Goal: Consume media (video, audio)

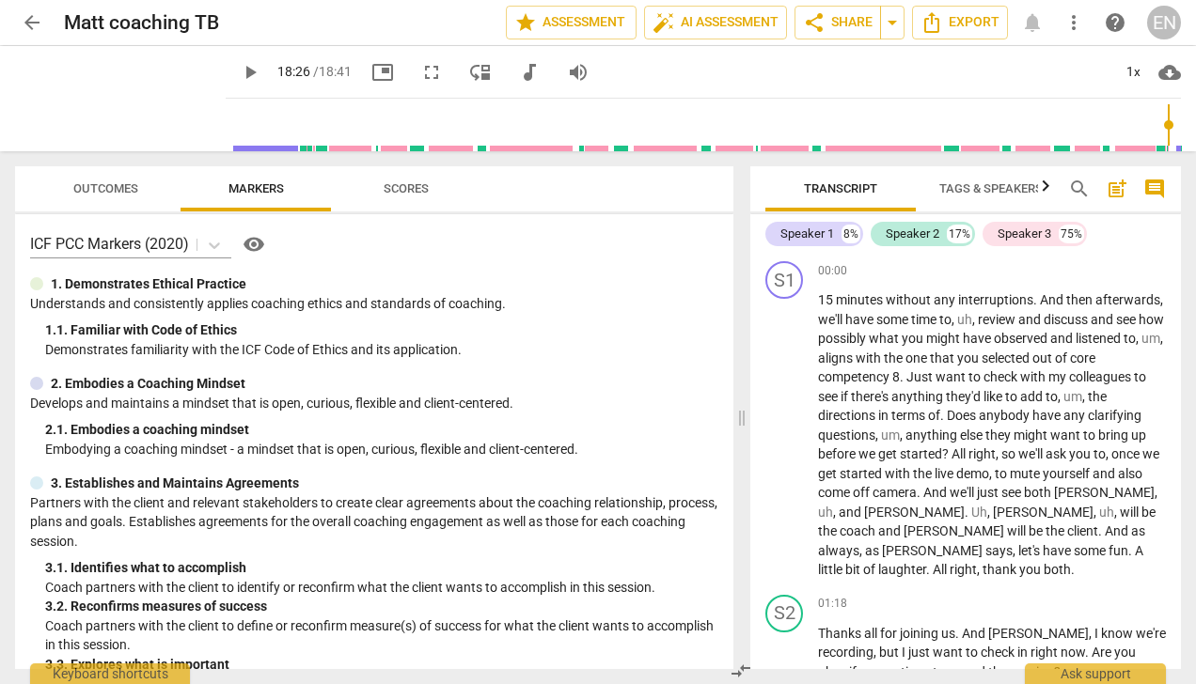
scroll to position [4909, 0]
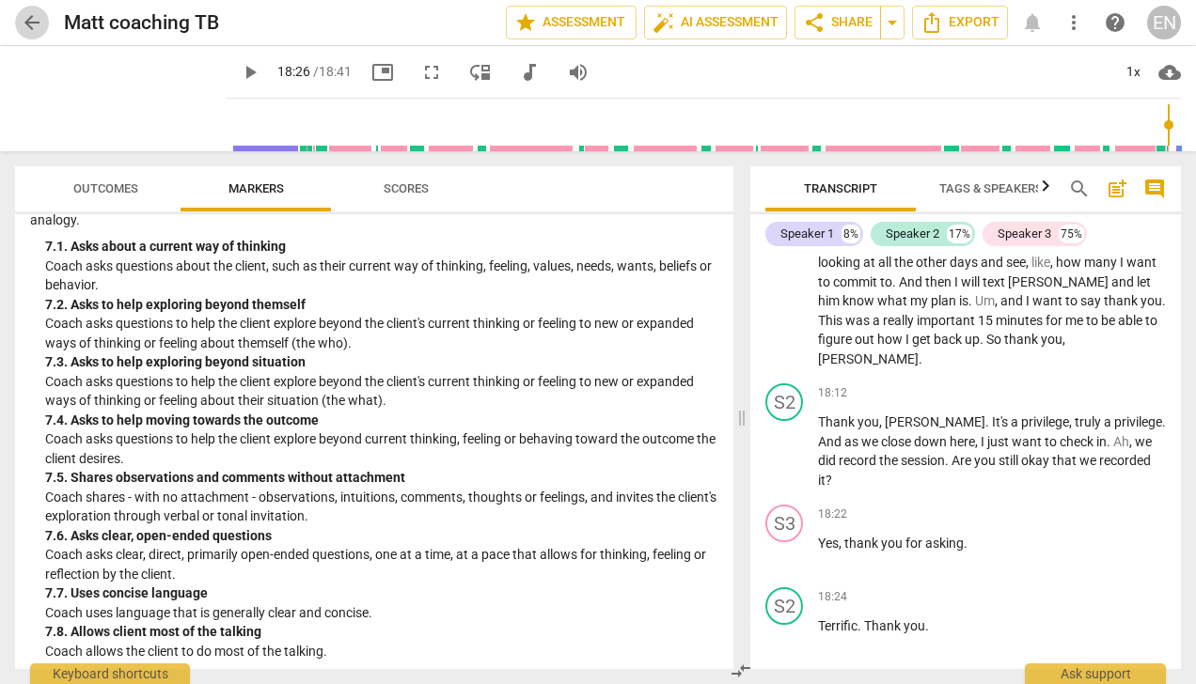
click at [32, 24] on span "arrow_back" at bounding box center [32, 22] width 23 height 23
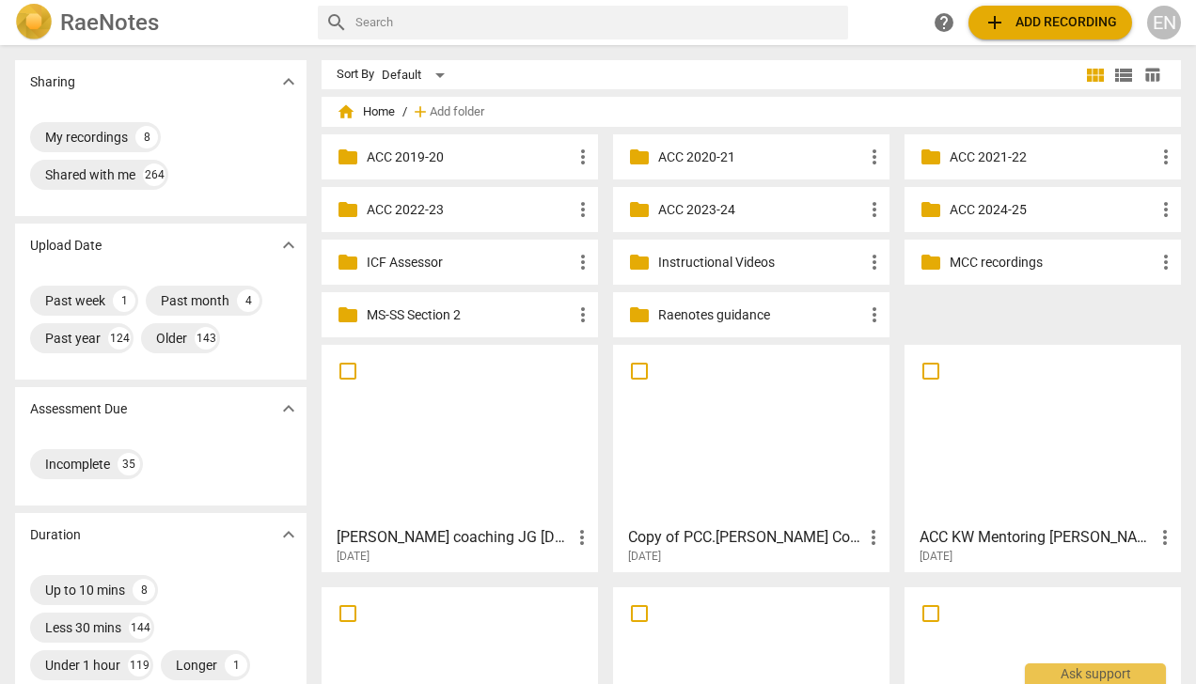
click at [465, 468] on div at bounding box center [459, 435] width 263 height 166
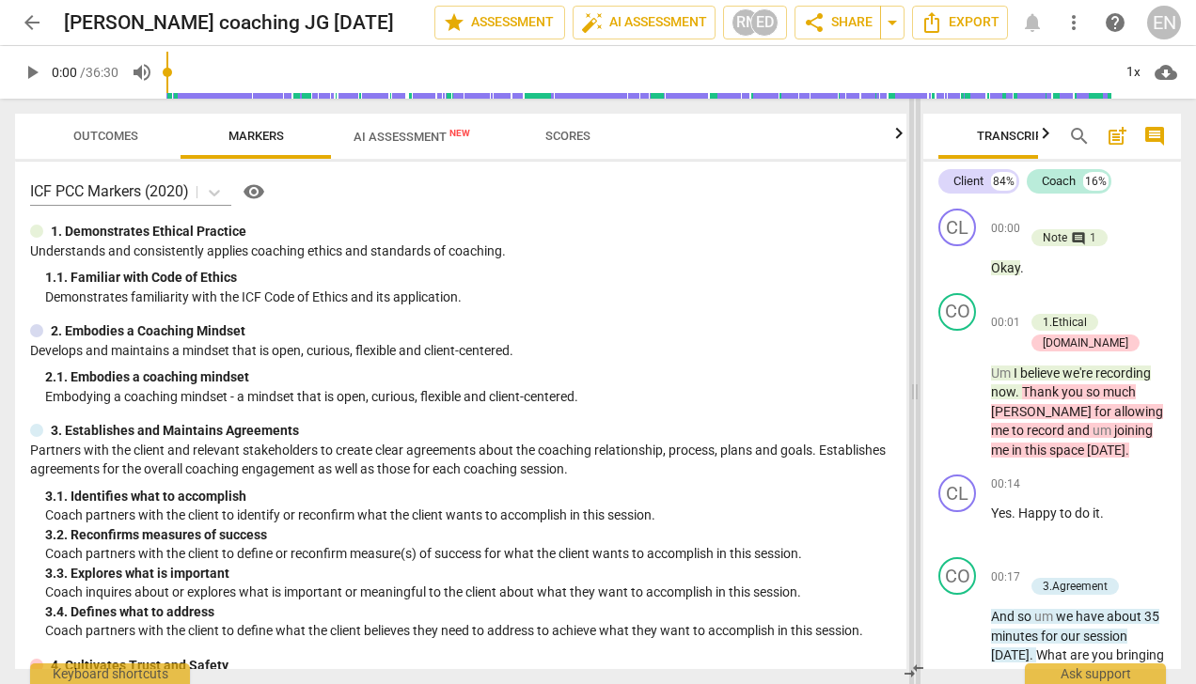
drag, startPoint x: 600, startPoint y: 400, endPoint x: 916, endPoint y: 403, distance: 315.9
click at [916, 403] on span at bounding box center [914, 392] width 11 height 586
click at [26, 70] on span "play_arrow" at bounding box center [32, 72] width 23 height 23
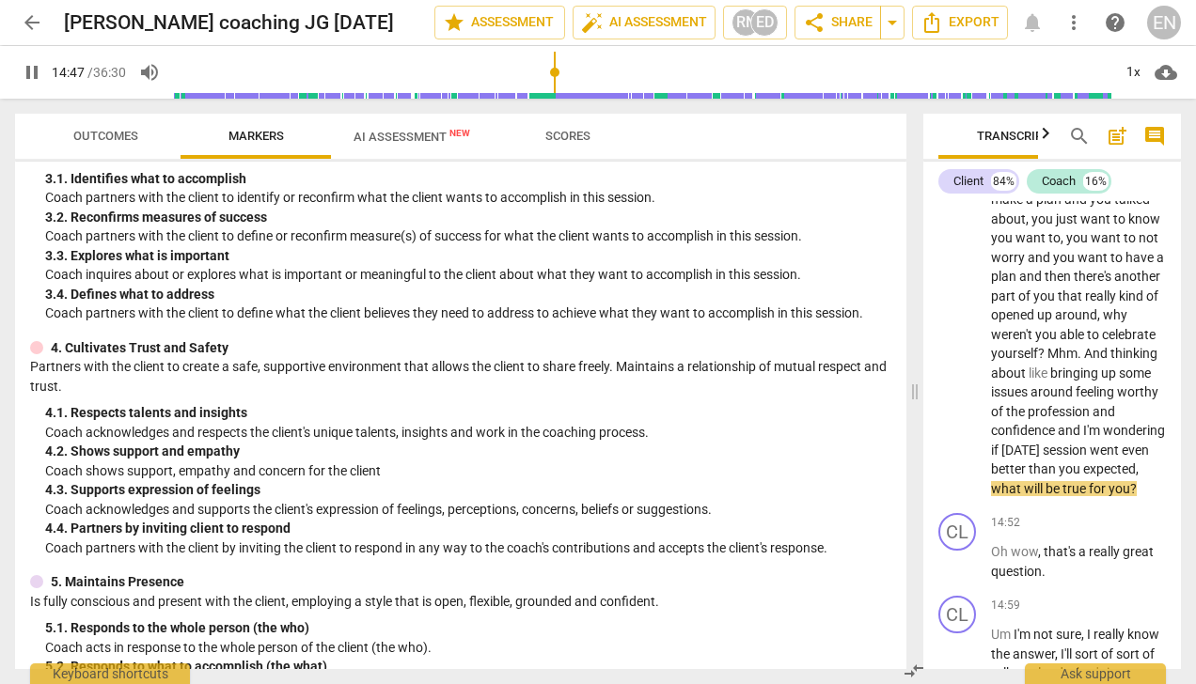
scroll to position [8702, 0]
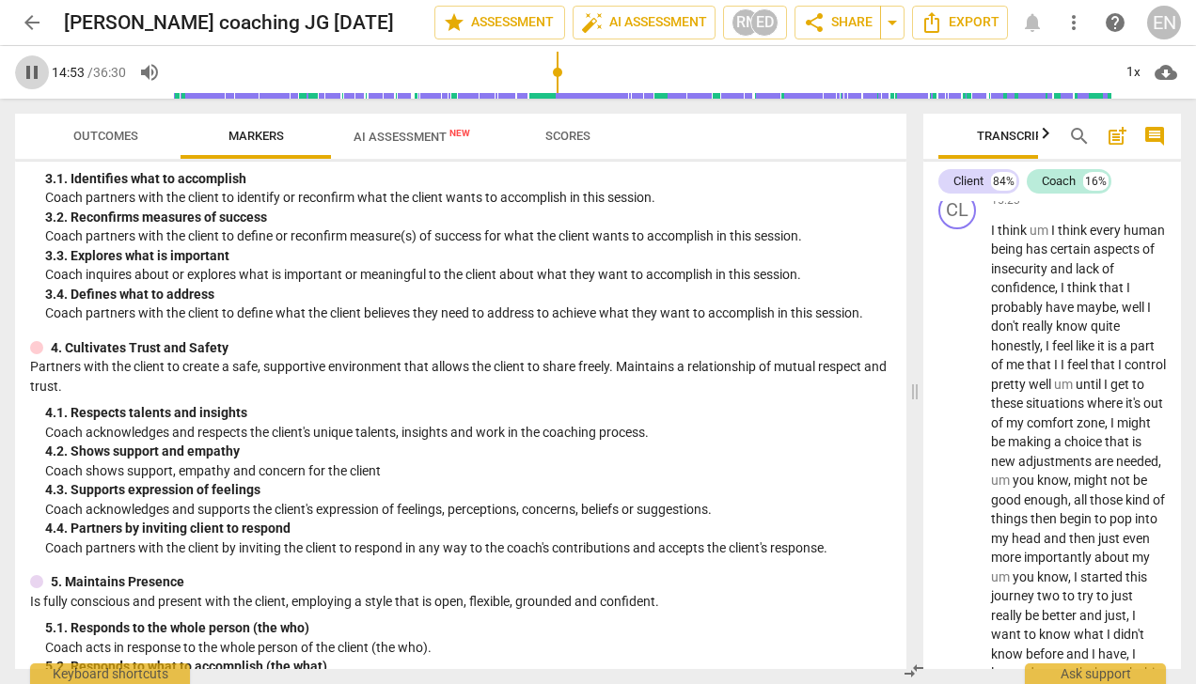
click at [30, 71] on span "pause" at bounding box center [32, 72] width 23 height 23
click at [37, 71] on span "play_arrow" at bounding box center [32, 72] width 23 height 23
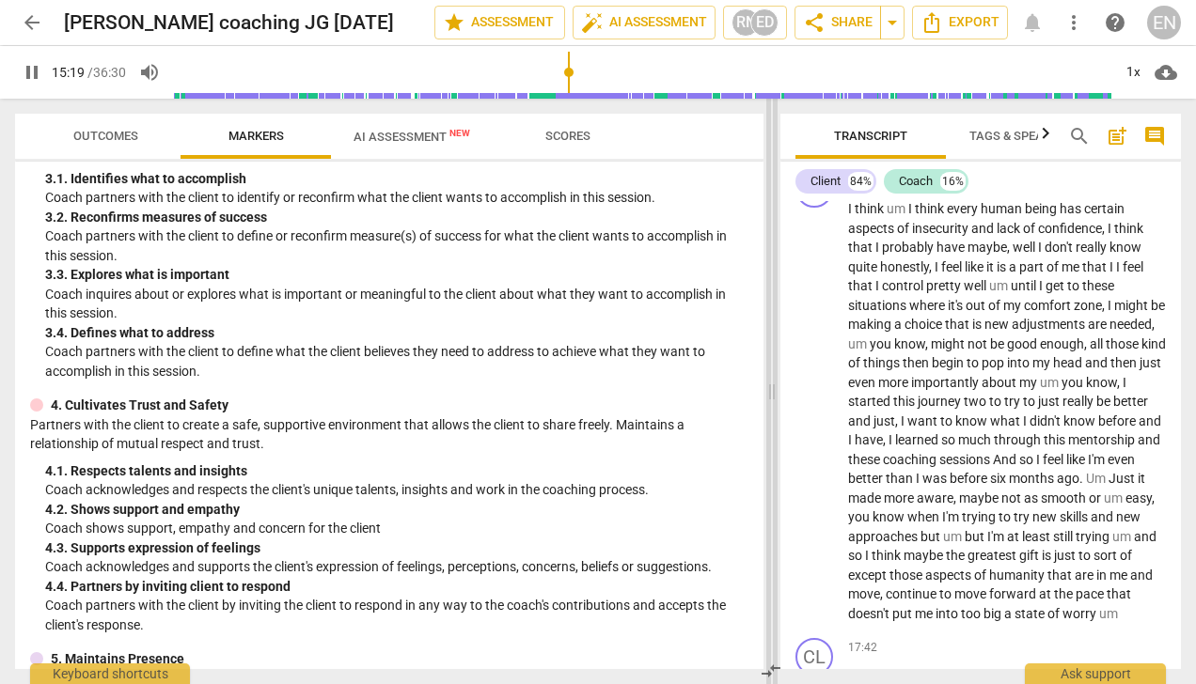
scroll to position [6219, 0]
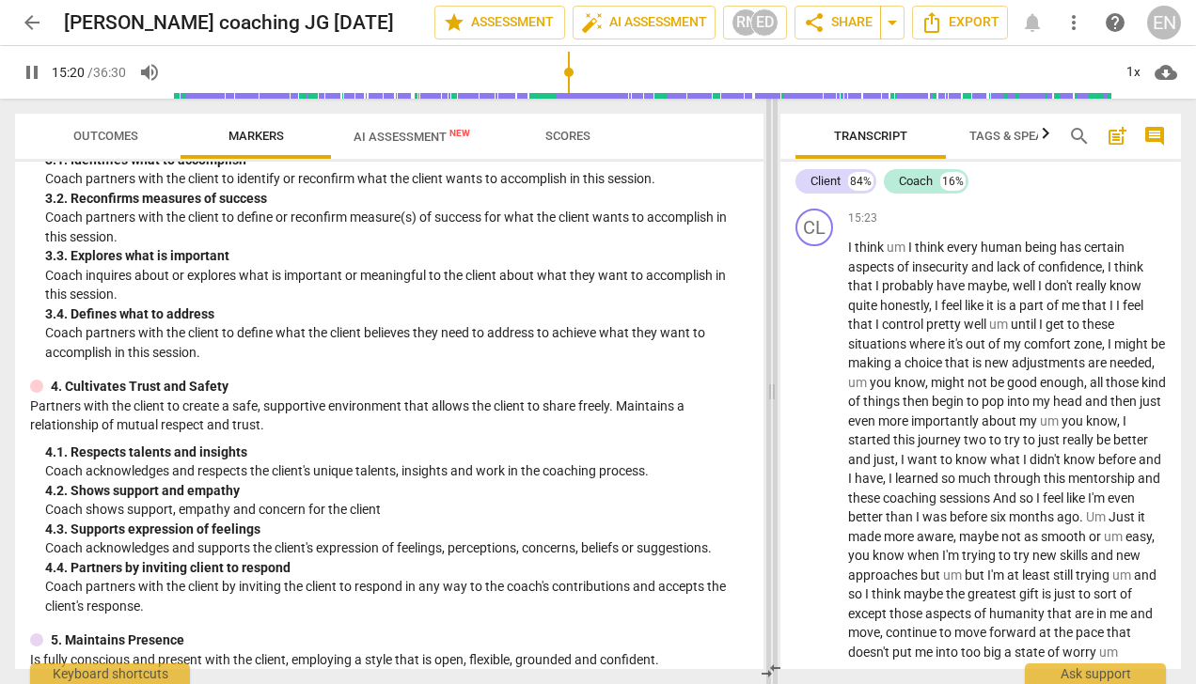
drag, startPoint x: 919, startPoint y: 395, endPoint x: 777, endPoint y: 429, distance: 146.8
click at [777, 429] on span at bounding box center [771, 392] width 11 height 586
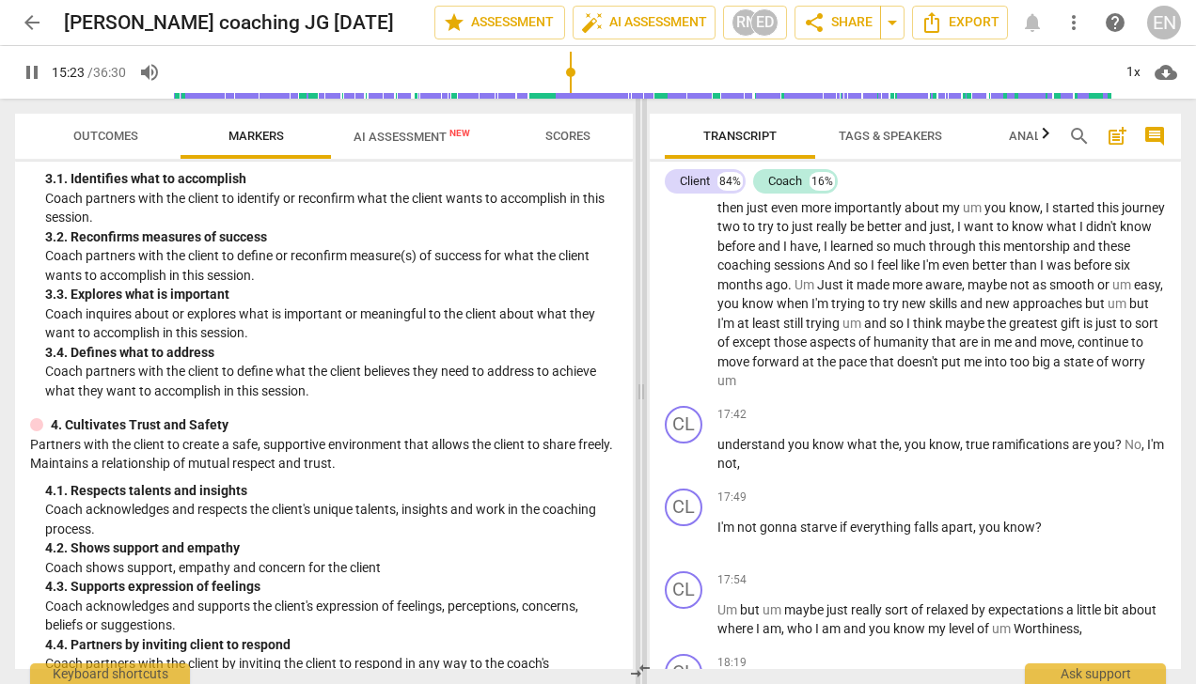
scroll to position [5525, 0]
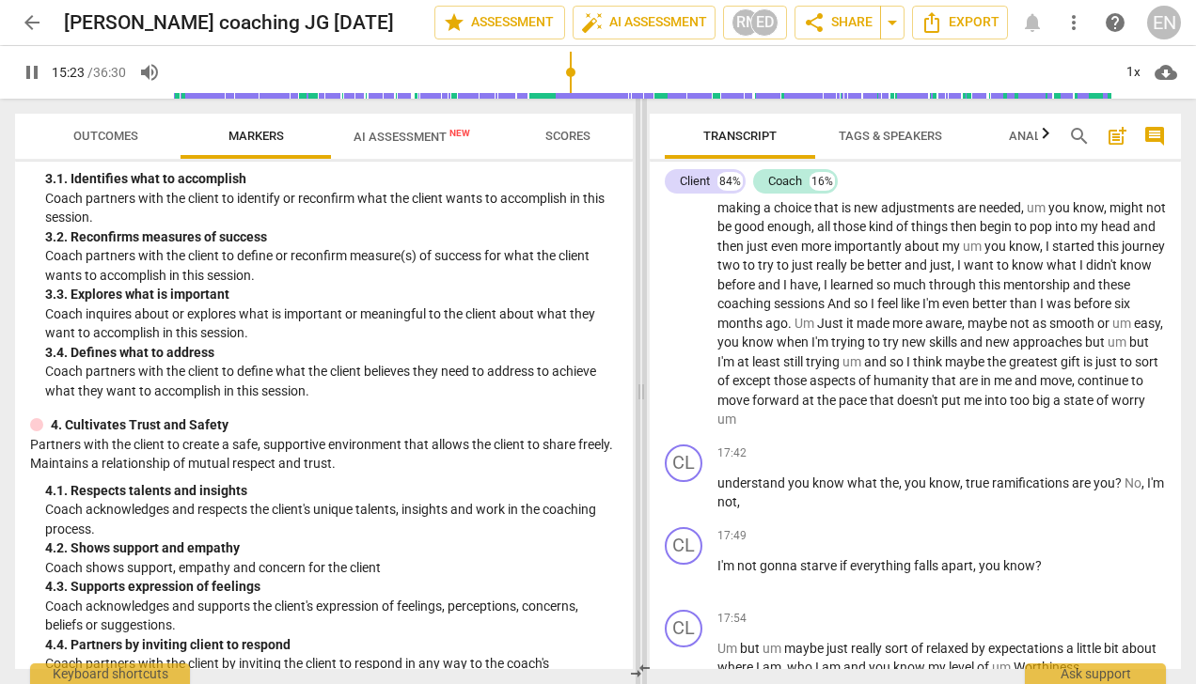
drag, startPoint x: 770, startPoint y: 389, endPoint x: 639, endPoint y: 405, distance: 131.6
click at [639, 405] on span at bounding box center [641, 392] width 11 height 586
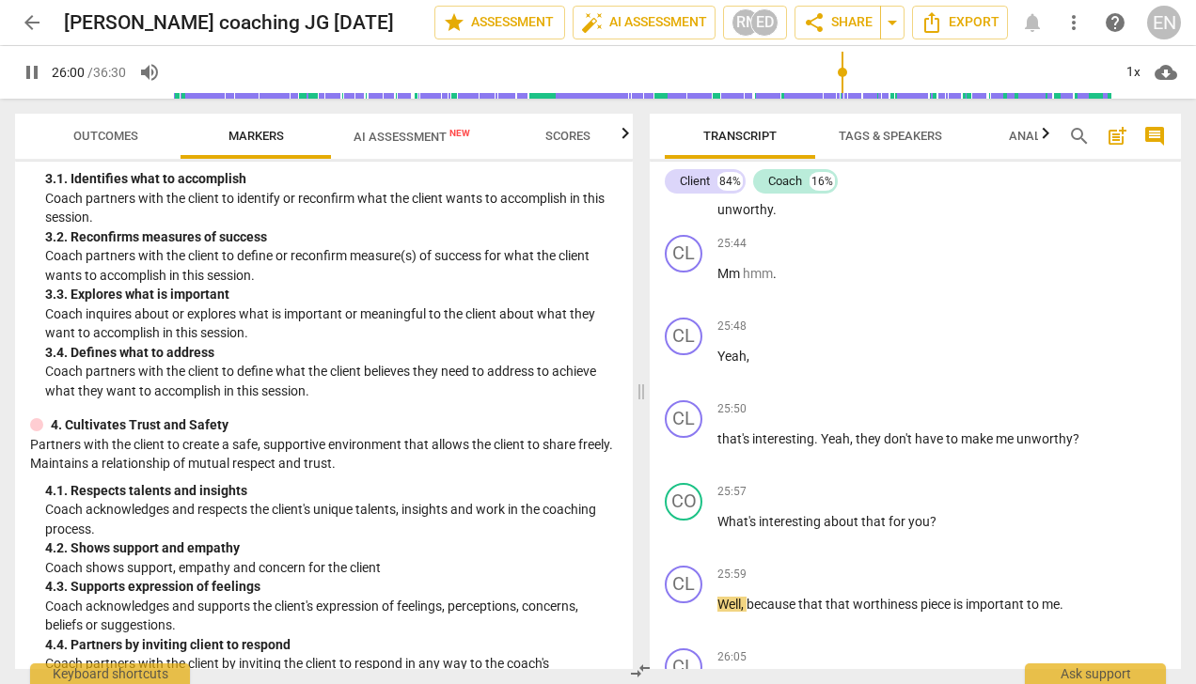
scroll to position [9142, 0]
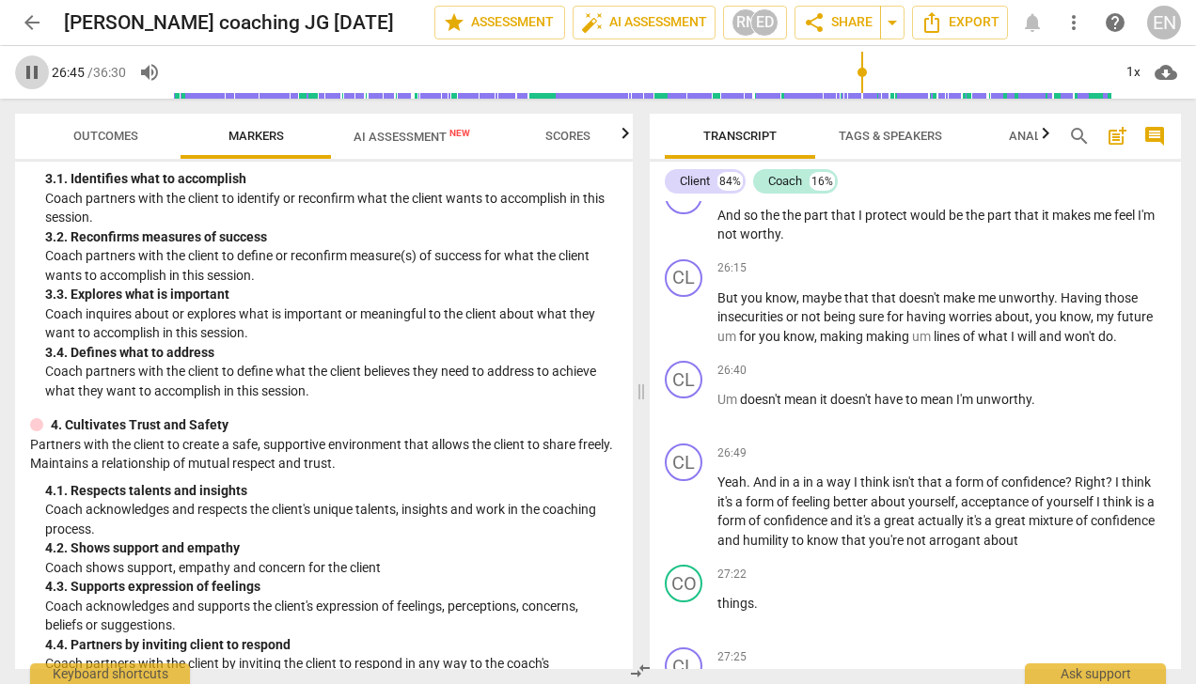
click at [26, 78] on span "pause" at bounding box center [32, 72] width 23 height 23
type input "1606"
